Goal: Task Accomplishment & Management: Manage account settings

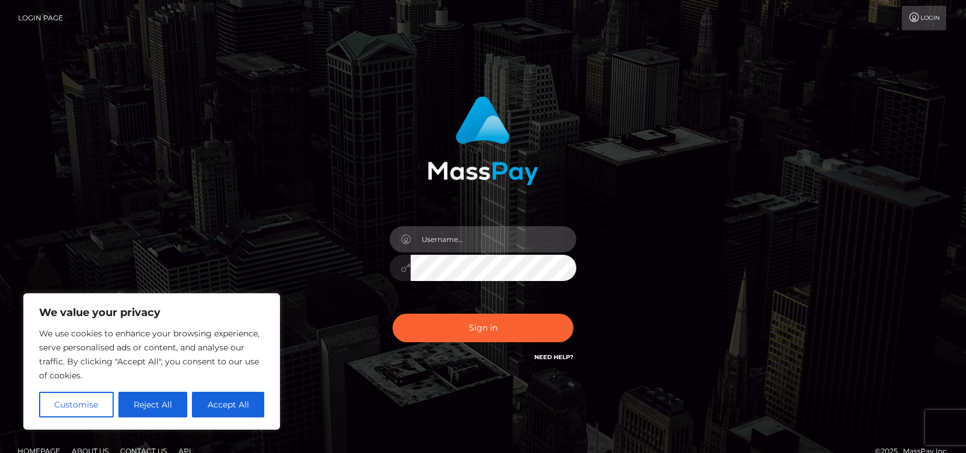
click at [492, 233] on input "text" at bounding box center [494, 239] width 166 height 26
type input "v"
click at [487, 240] on input "text" at bounding box center [494, 239] width 166 height 26
type input "[EMAIL_ADDRESS][DOMAIN_NAME]"
click at [393, 314] on button "Sign in" at bounding box center [483, 328] width 181 height 29
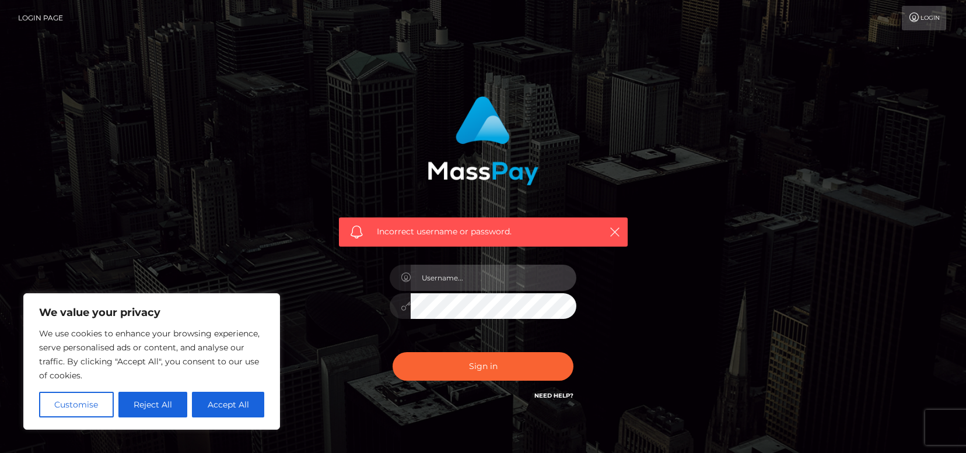
click at [474, 278] on input "text" at bounding box center [494, 278] width 166 height 26
type input "[EMAIL_ADDRESS][DOMAIN_NAME]"
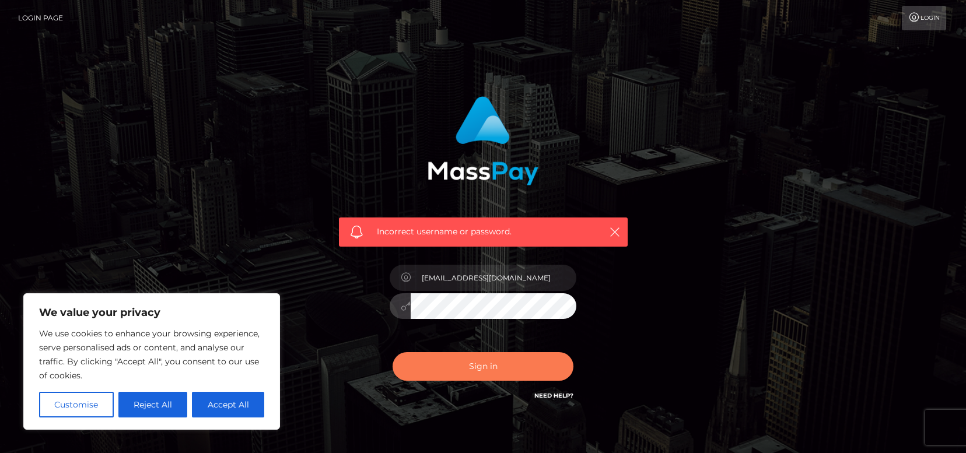
click at [463, 362] on button "Sign in" at bounding box center [483, 366] width 181 height 29
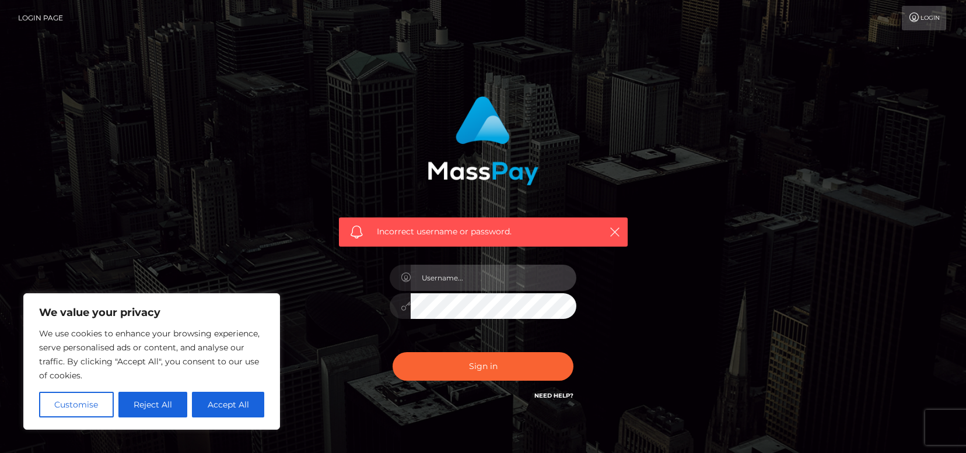
click at [436, 281] on input "text" at bounding box center [494, 278] width 166 height 26
type input "[EMAIL_ADDRESS][DOMAIN_NAME]"
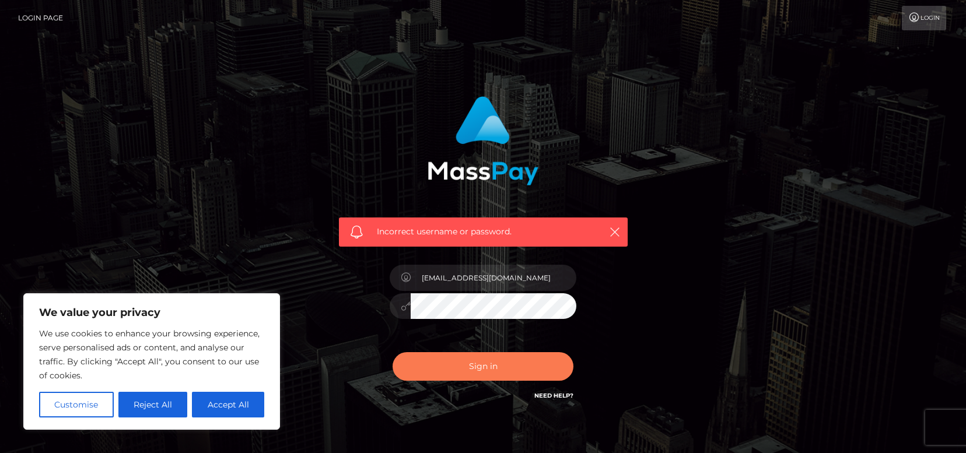
click at [477, 376] on button "Sign in" at bounding box center [483, 366] width 181 height 29
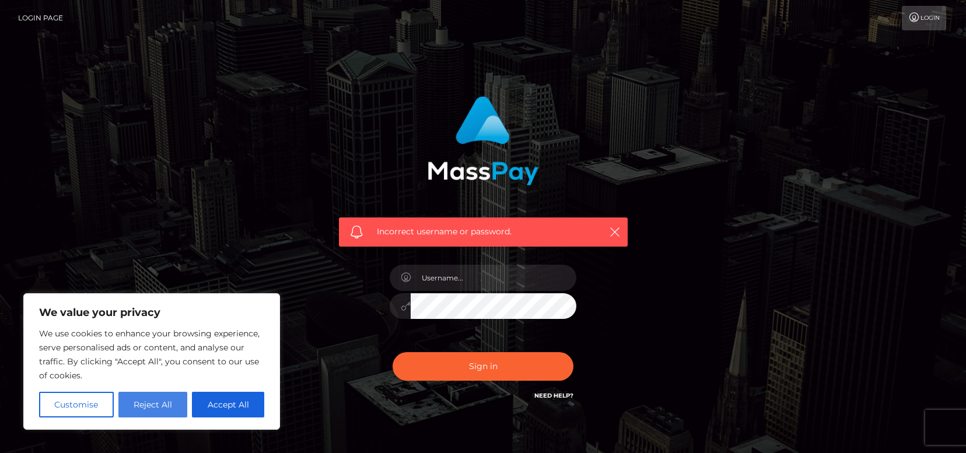
click at [185, 407] on button "Reject All" at bounding box center [152, 405] width 69 height 26
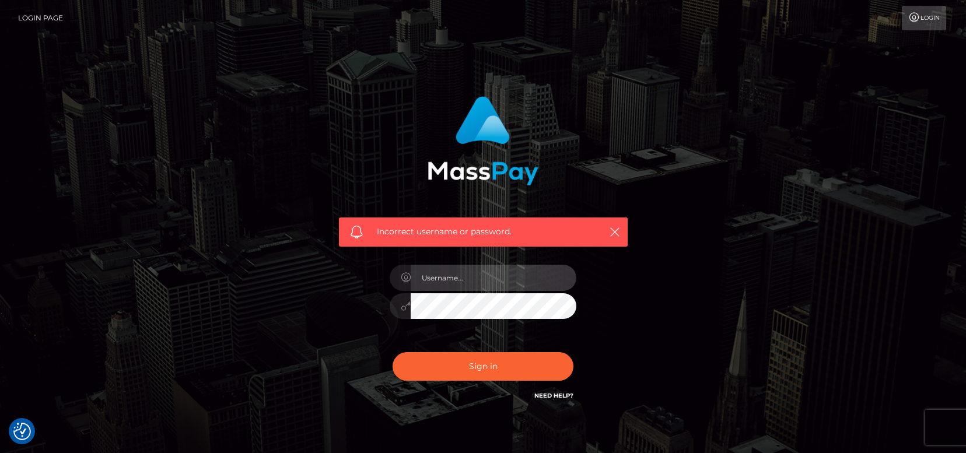
click at [447, 280] on input "text" at bounding box center [494, 278] width 166 height 26
type input "[EMAIL_ADDRESS][DOMAIN_NAME]"
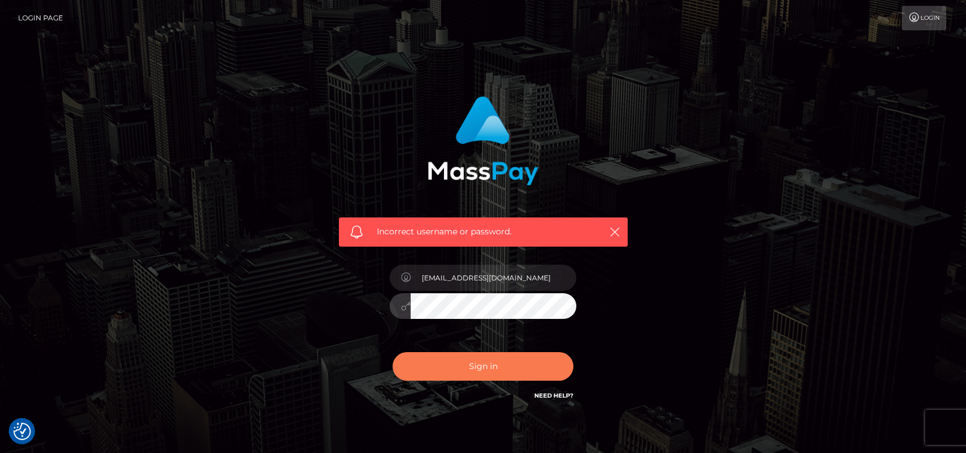
click at [470, 366] on button "Sign in" at bounding box center [483, 366] width 181 height 29
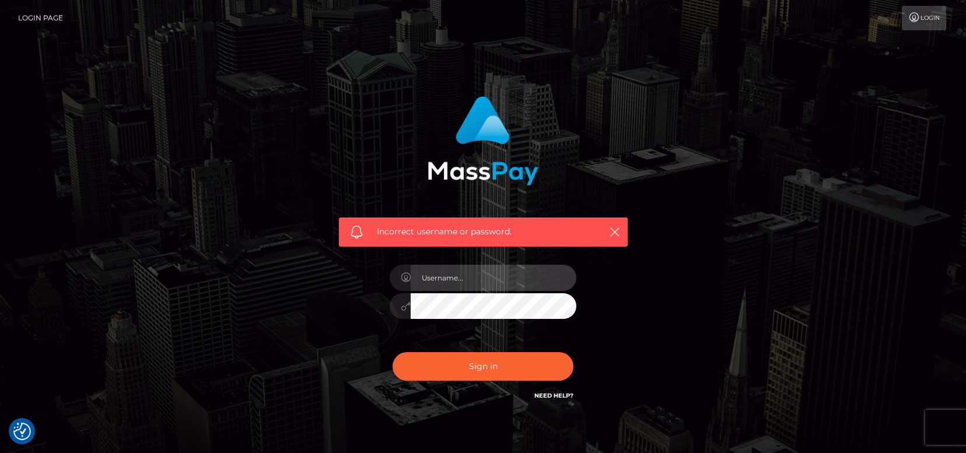
click at [453, 284] on input "text" at bounding box center [494, 278] width 166 height 26
type input "[EMAIL_ADDRESS][DOMAIN_NAME]"
click at [479, 320] on div "[EMAIL_ADDRESS][DOMAIN_NAME]" at bounding box center [483, 300] width 204 height 89
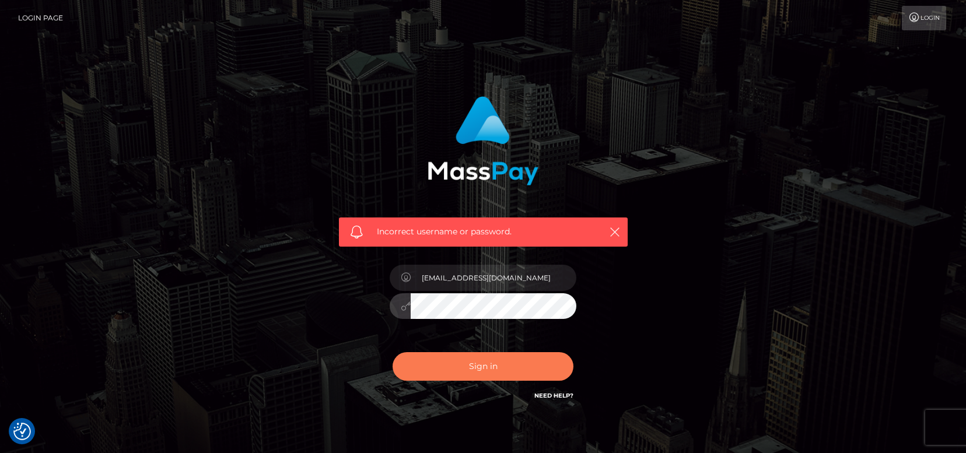
click at [449, 363] on button "Sign in" at bounding box center [483, 366] width 181 height 29
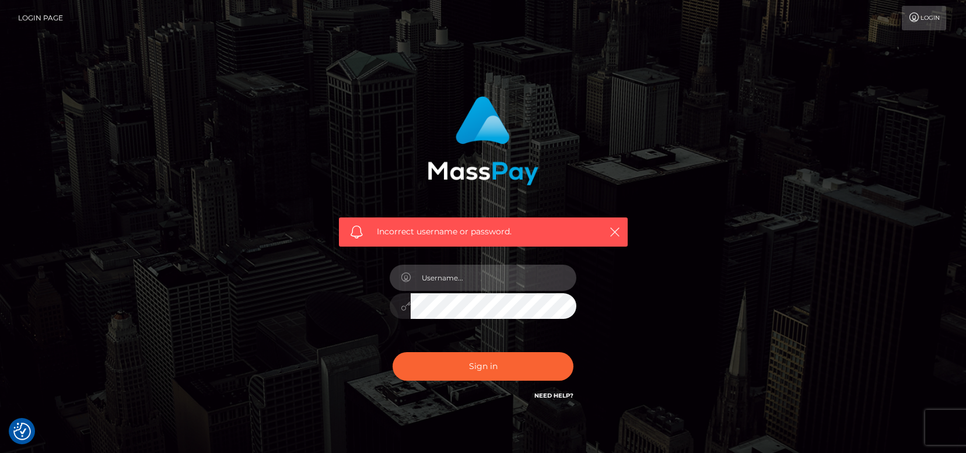
click at [508, 281] on input "text" at bounding box center [494, 278] width 166 height 26
type input "[EMAIL_ADDRESS][DOMAIN_NAME]"
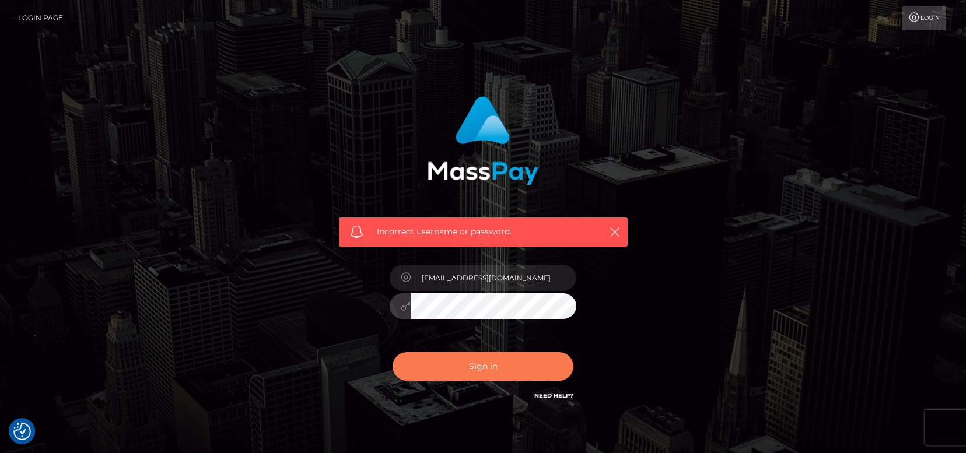
click at [476, 373] on button "Sign in" at bounding box center [483, 366] width 181 height 29
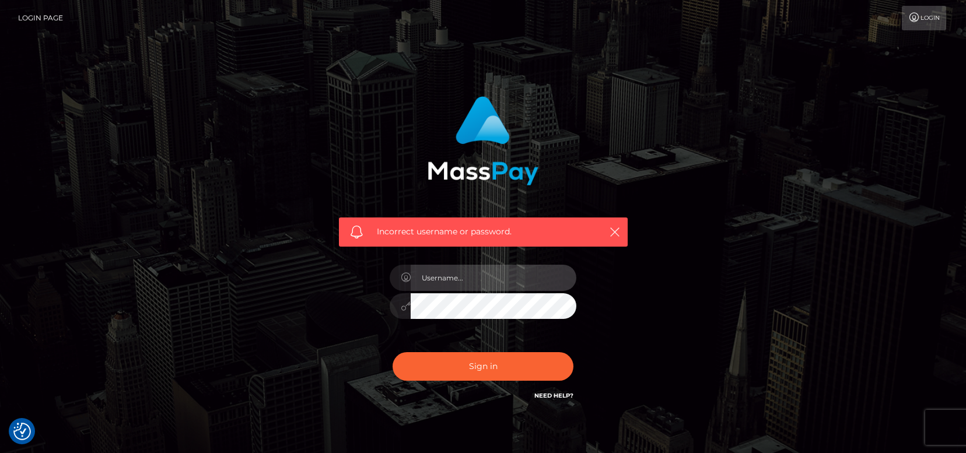
click at [470, 284] on input "text" at bounding box center [494, 278] width 166 height 26
type input "meclairekim@gmail.com"
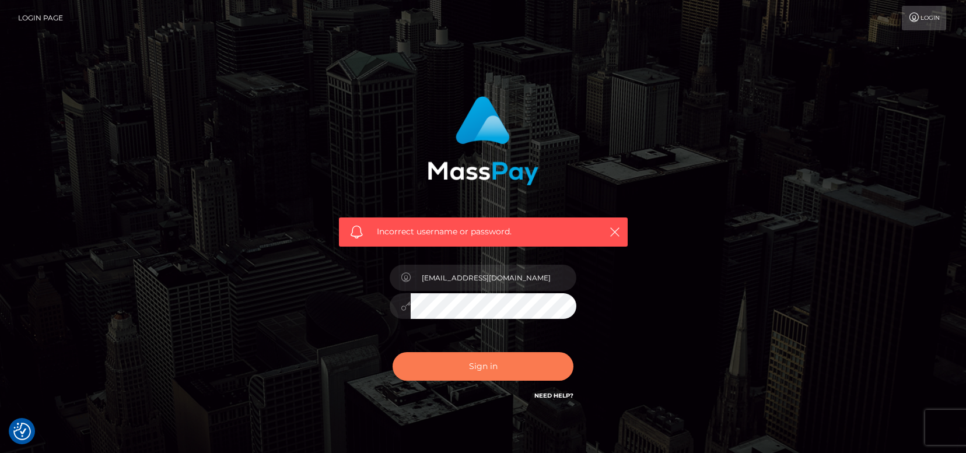
click at [470, 362] on button "Sign in" at bounding box center [483, 366] width 181 height 29
click at [561, 395] on link "Need Help?" at bounding box center [553, 396] width 39 height 8
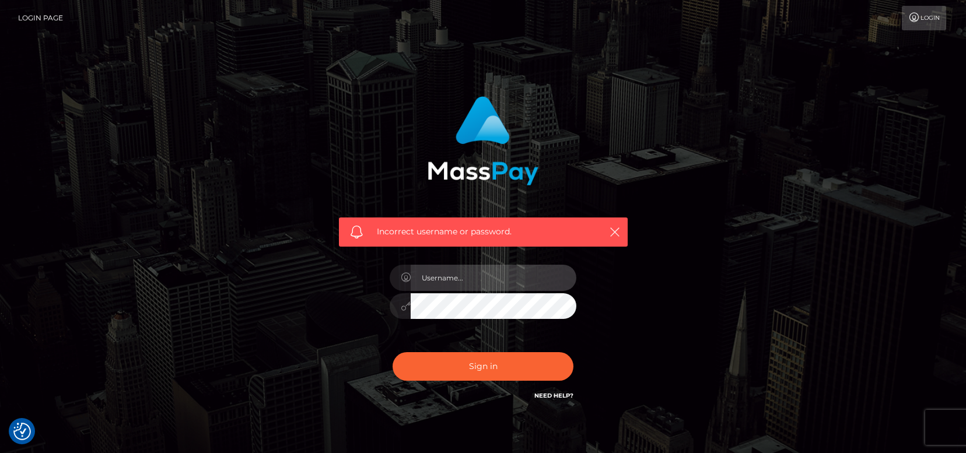
click at [490, 272] on input "text" at bounding box center [494, 278] width 166 height 26
type input "[EMAIL_ADDRESS][DOMAIN_NAME]"
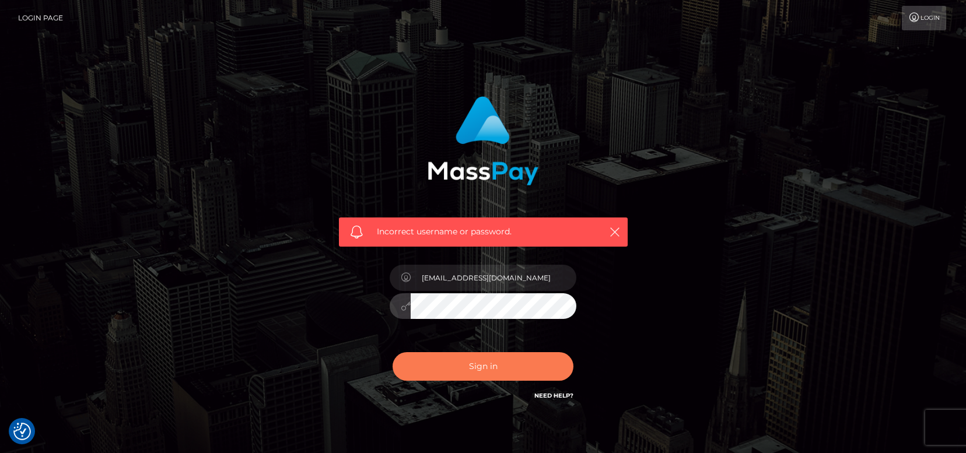
click at [485, 372] on button "Sign in" at bounding box center [483, 366] width 181 height 29
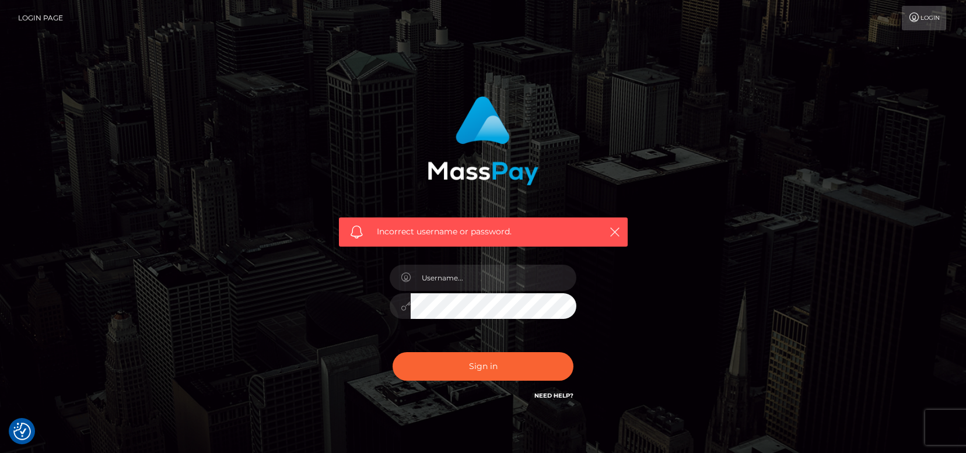
scroll to position [57, 0]
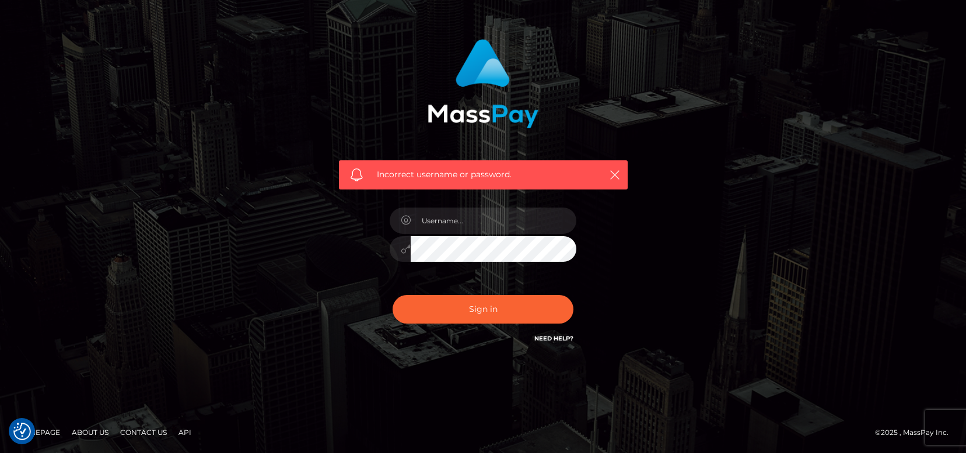
click at [508, 184] on div "Incorrect username or password." at bounding box center [483, 174] width 289 height 29
click at [618, 174] on icon "button" at bounding box center [615, 175] width 12 height 12
click at [618, 180] on icon "button" at bounding box center [615, 175] width 12 height 12
click at [516, 226] on input "text" at bounding box center [494, 221] width 166 height 26
type input "virusmuch@gmail.com"
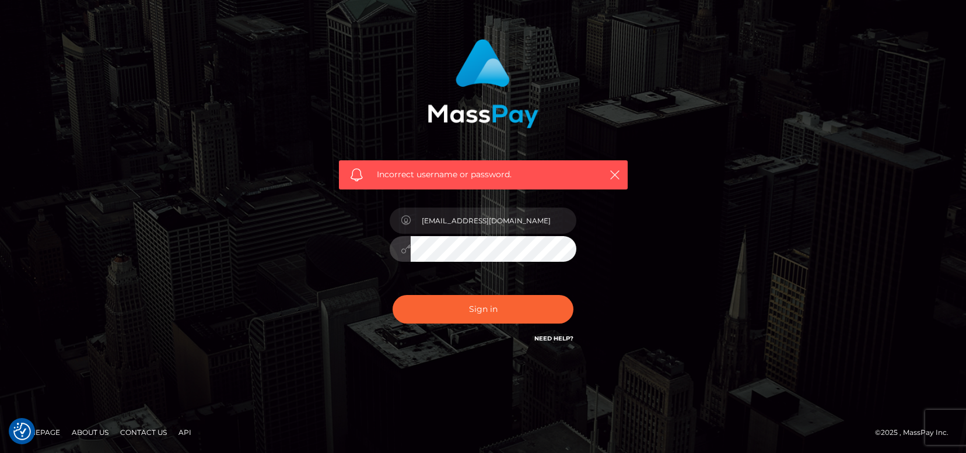
click at [504, 327] on div "Sign in Need Help?" at bounding box center [483, 314] width 204 height 52
click at [504, 319] on button "Sign in" at bounding box center [483, 309] width 181 height 29
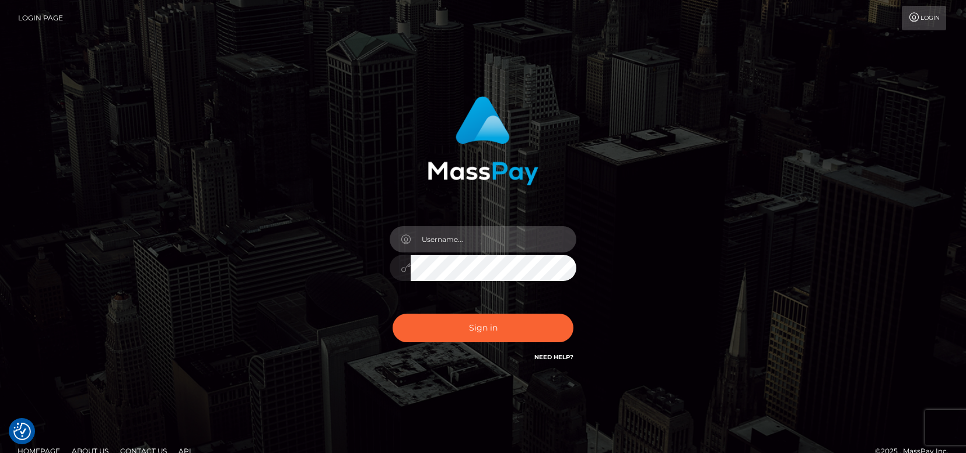
click at [498, 251] on input "text" at bounding box center [494, 239] width 166 height 26
type input "[EMAIL_ADDRESS][DOMAIN_NAME]"
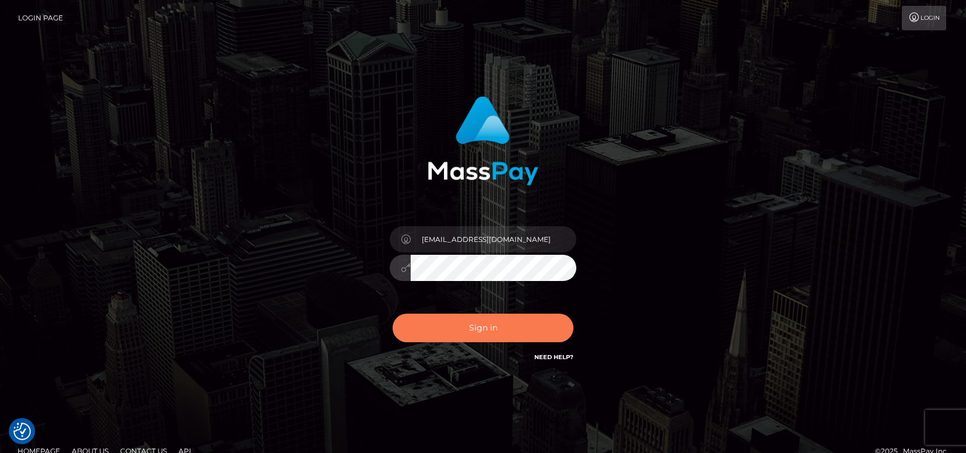
click at [493, 336] on button "Sign in" at bounding box center [483, 328] width 181 height 29
